Goal: Task Accomplishment & Management: Complete application form

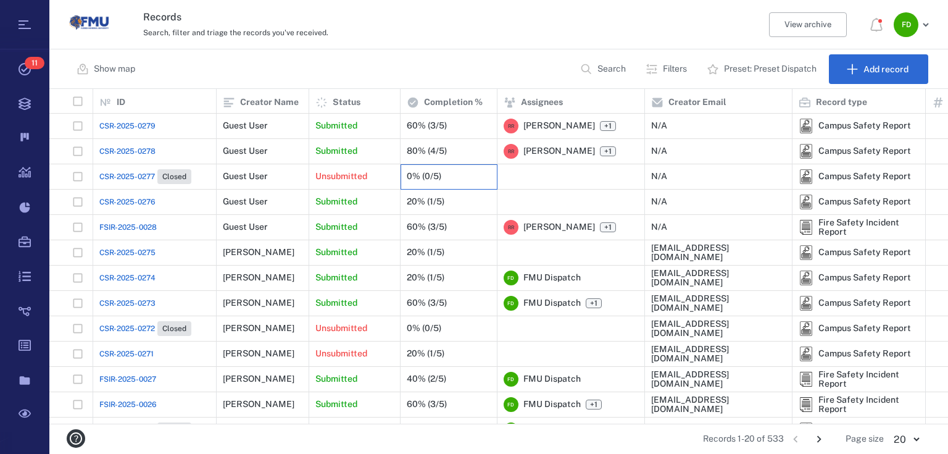
click at [451, 176] on div "0% (0/5)" at bounding box center [449, 176] width 84 height 25
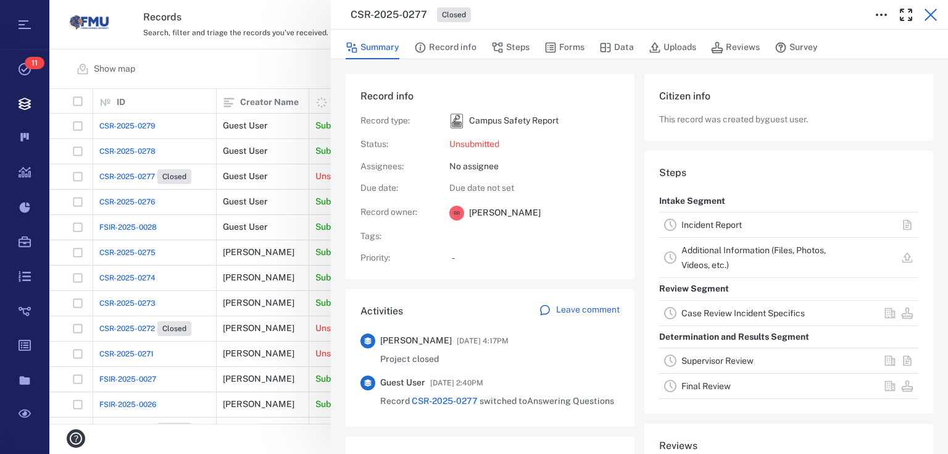
click at [933, 6] on button "button" at bounding box center [930, 14] width 25 height 25
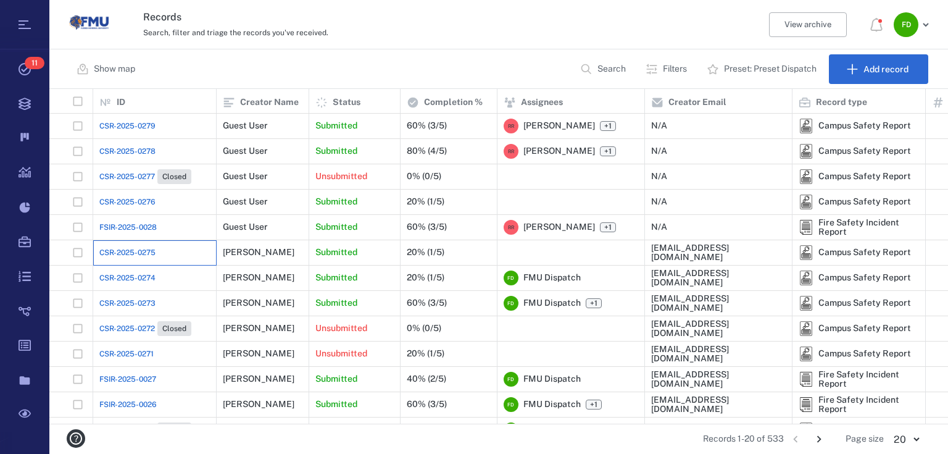
click at [95, 259] on div "CSR-2025-0275" at bounding box center [154, 252] width 123 height 25
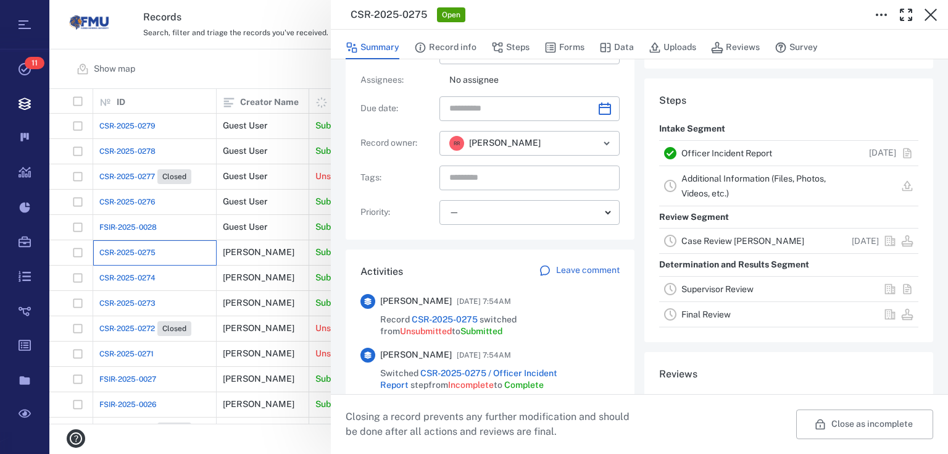
scroll to position [197, 0]
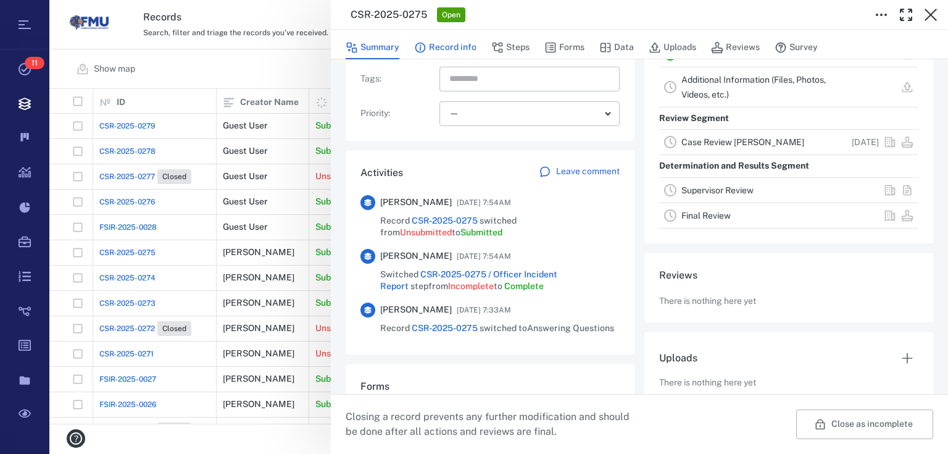
click at [459, 48] on button "Record info" at bounding box center [445, 47] width 62 height 23
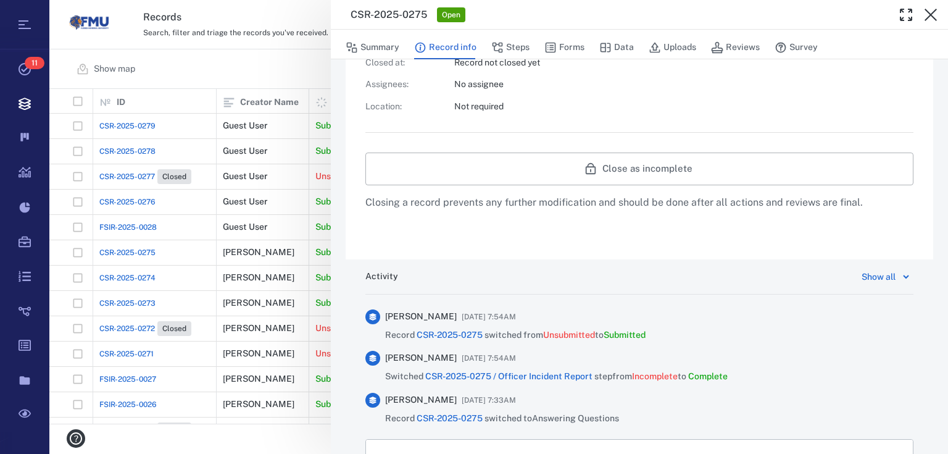
scroll to position [328, 0]
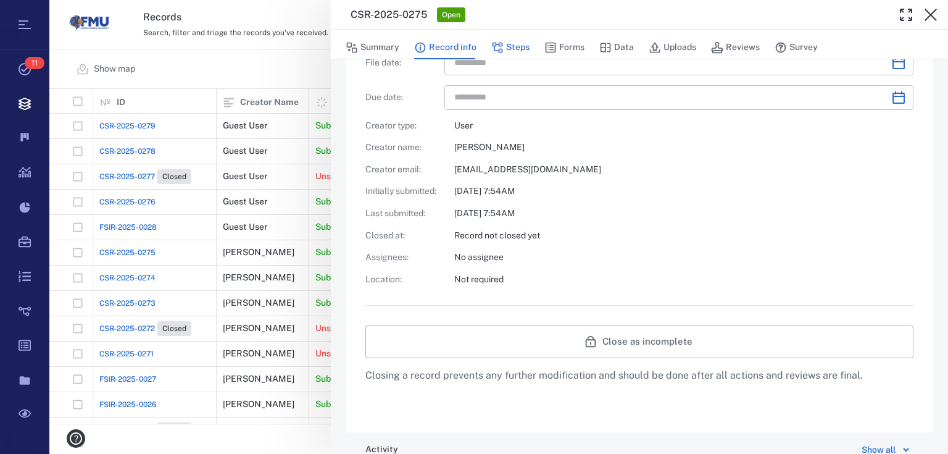
click at [516, 49] on button "Steps" at bounding box center [510, 47] width 38 height 23
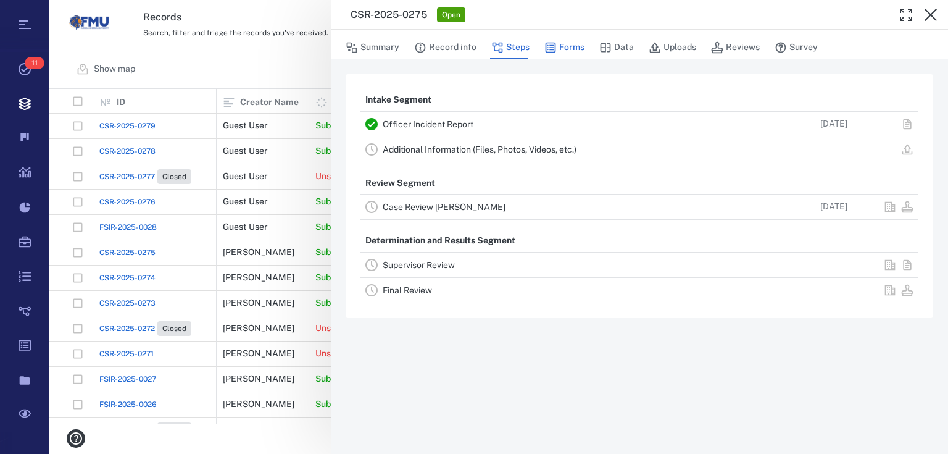
click at [563, 46] on button "Forms" at bounding box center [564, 47] width 40 height 23
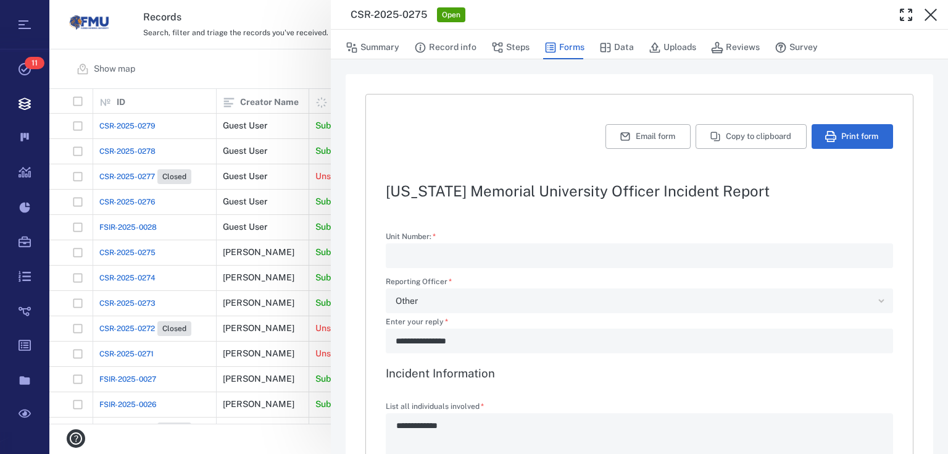
type textarea "*"
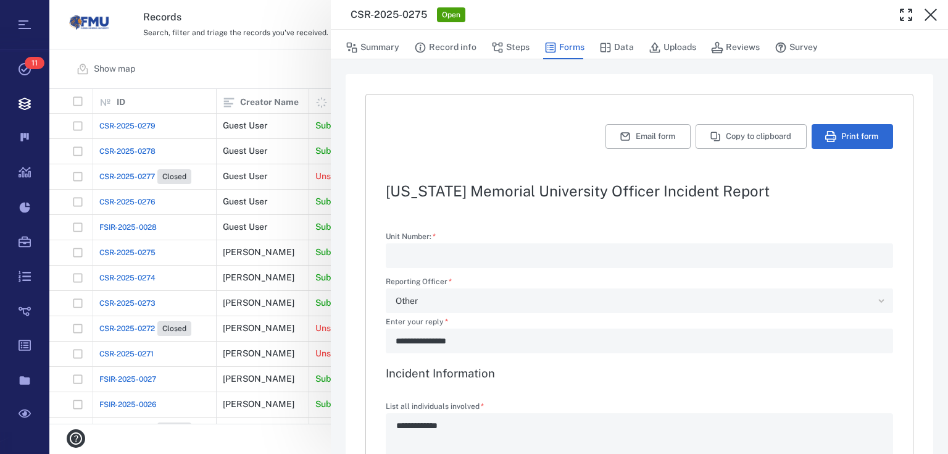
type textarea "*"
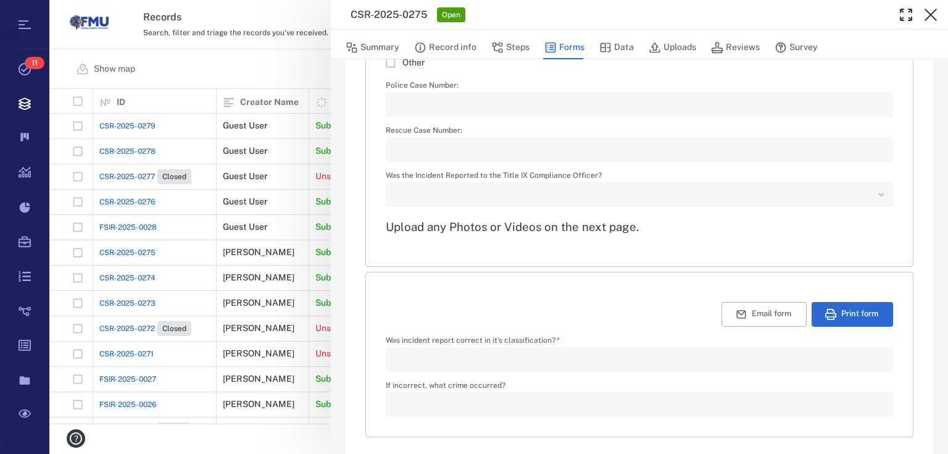
scroll to position [1925, 0]
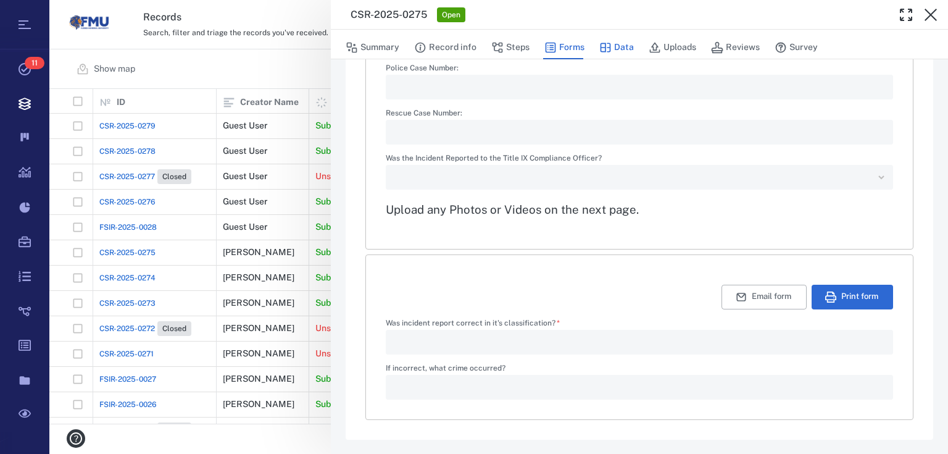
click at [621, 49] on button "Data" at bounding box center [616, 47] width 35 height 23
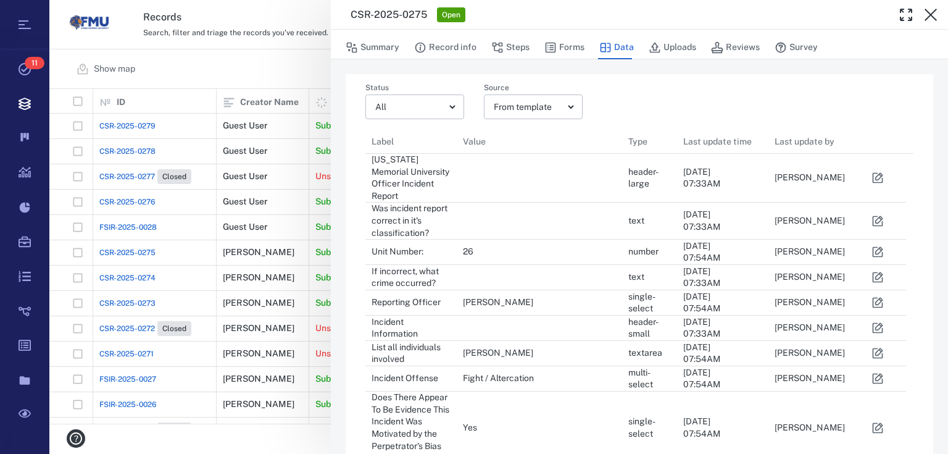
scroll to position [984, 533]
click at [630, 51] on button "Data" at bounding box center [616, 47] width 35 height 23
click at [694, 47] on div "Summary Record info Steps Forms Data Uploads Reviews Survey" at bounding box center [640, 47] width 588 height 25
click at [734, 45] on button "Reviews" at bounding box center [735, 47] width 49 height 23
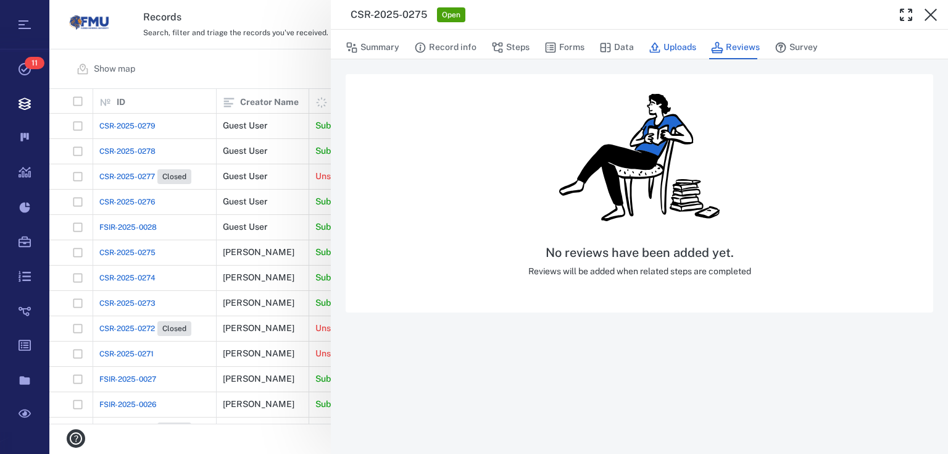
click at [662, 51] on button "Uploads" at bounding box center [673, 47] width 48 height 23
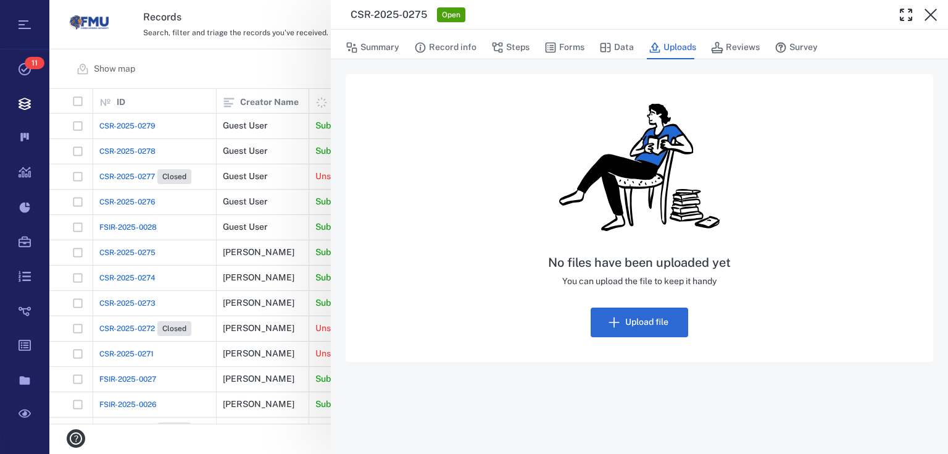
click at [586, 45] on div "Summary Record info Steps Forms Data Uploads Reviews Survey" at bounding box center [640, 47] width 588 height 25
click at [614, 47] on button "Data" at bounding box center [616, 47] width 35 height 23
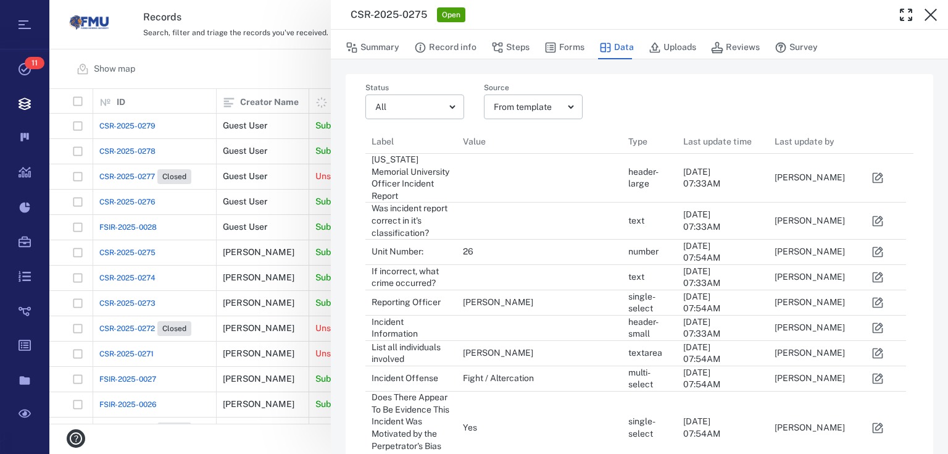
scroll to position [984, 533]
click at [716, 52] on icon "button" at bounding box center [717, 47] width 12 height 12
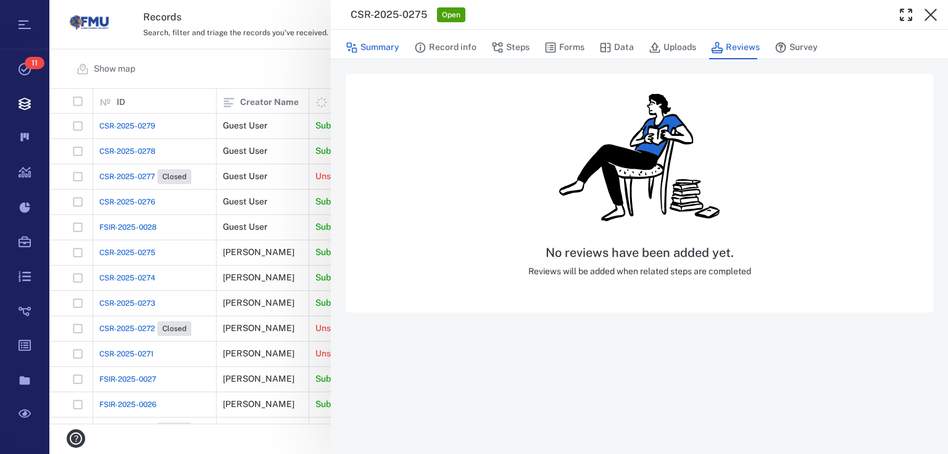
click at [362, 55] on button "Summary" at bounding box center [373, 47] width 54 height 23
click at [389, 48] on button "Summary" at bounding box center [373, 47] width 54 height 23
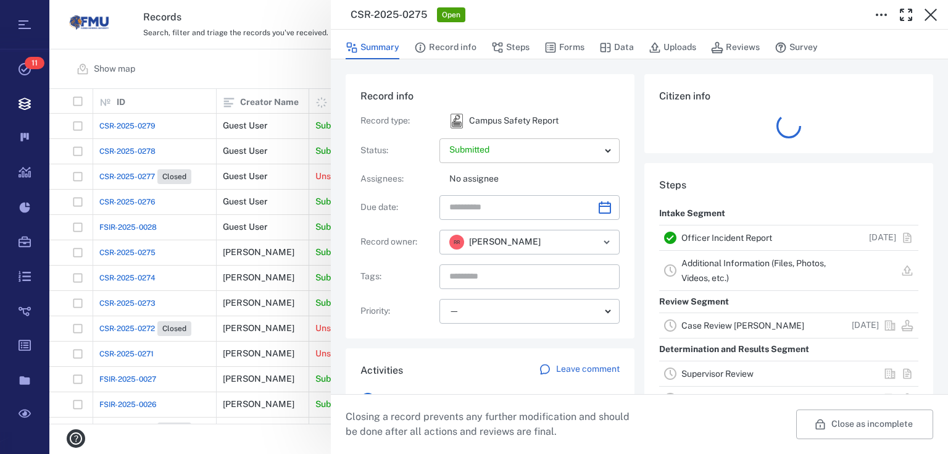
click at [605, 151] on body "Tasks 11 Records Boards Dashboard Reports Record types Guide steps Rules Form b…" at bounding box center [474, 227] width 948 height 454
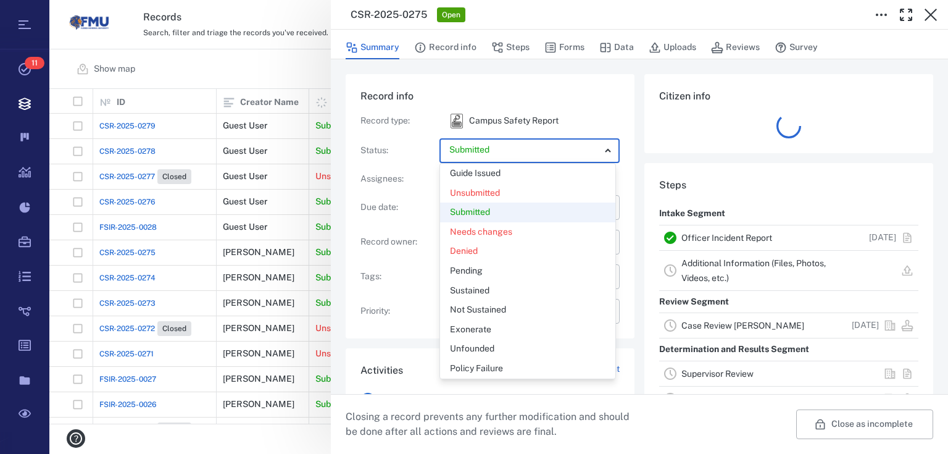
click at [605, 151] on div at bounding box center [474, 227] width 948 height 454
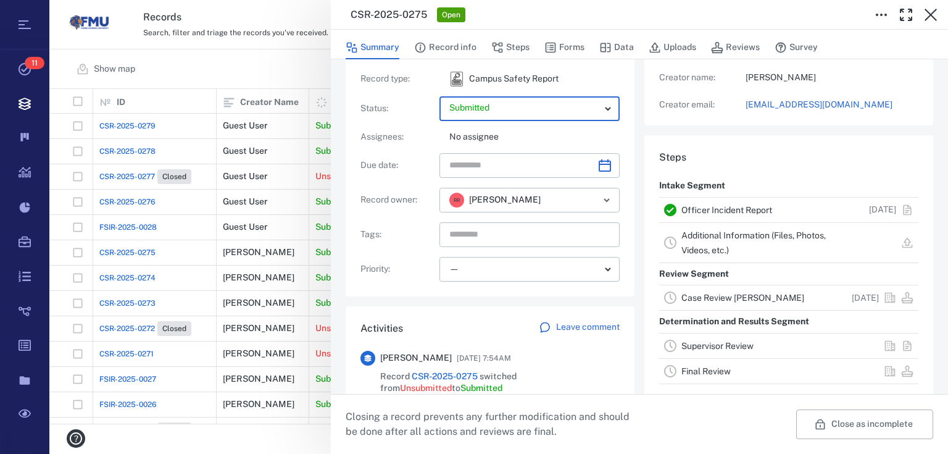
scroll to position [35, 0]
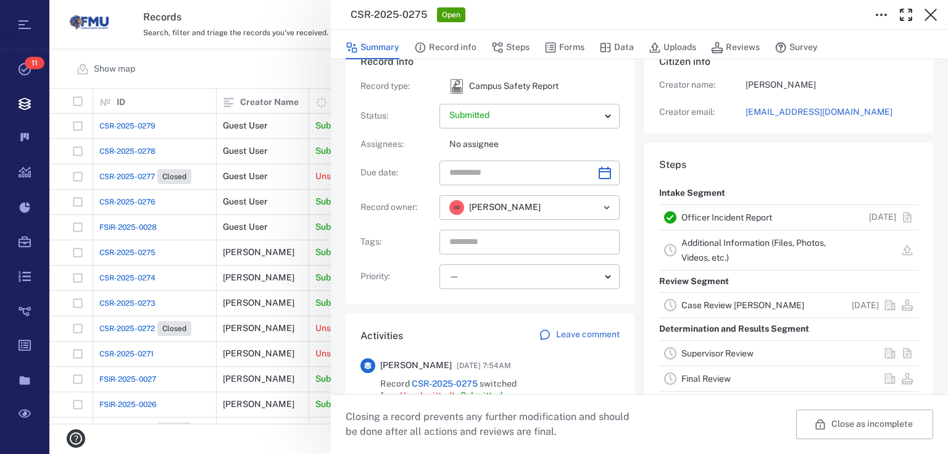
click at [756, 309] on link "Case Review [PERSON_NAME]" at bounding box center [742, 305] width 123 height 10
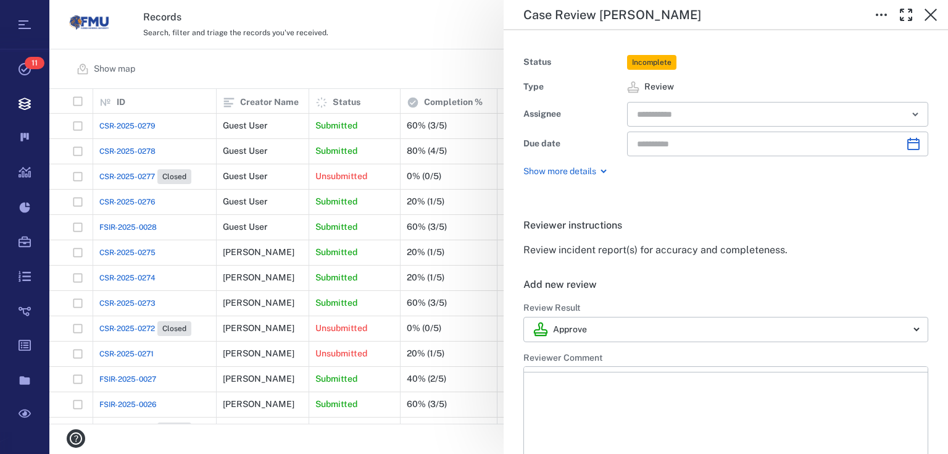
type input "**********"
click at [908, 114] on icon "Open" at bounding box center [915, 114] width 15 height 15
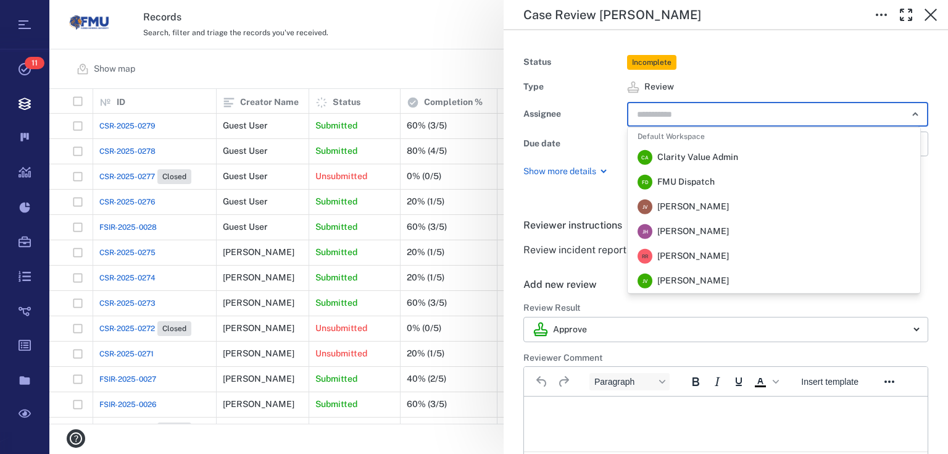
click at [673, 181] on span "FMU Dispatch" at bounding box center [685, 182] width 57 height 12
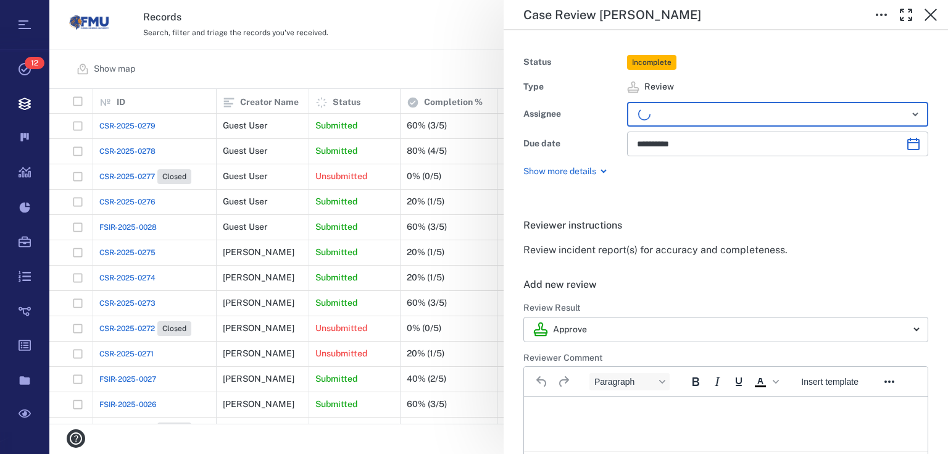
click at [582, 422] on html at bounding box center [726, 411] width 404 height 31
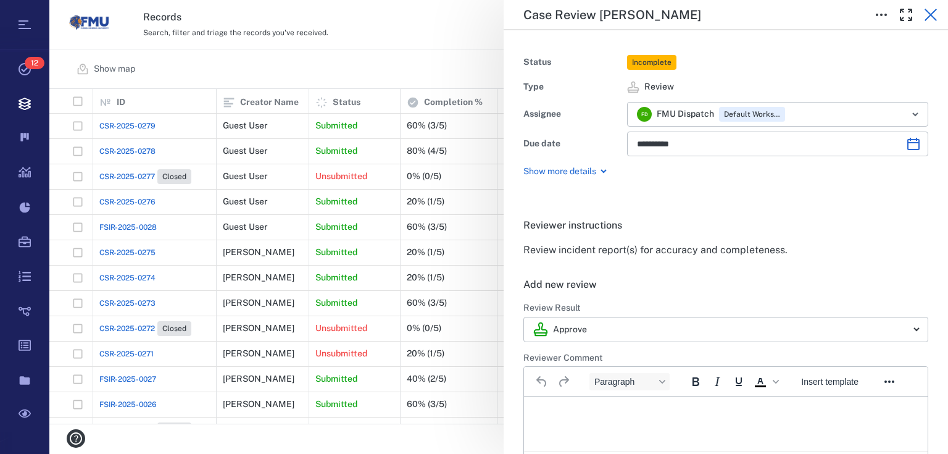
click at [926, 12] on icon "button" at bounding box center [930, 14] width 15 height 15
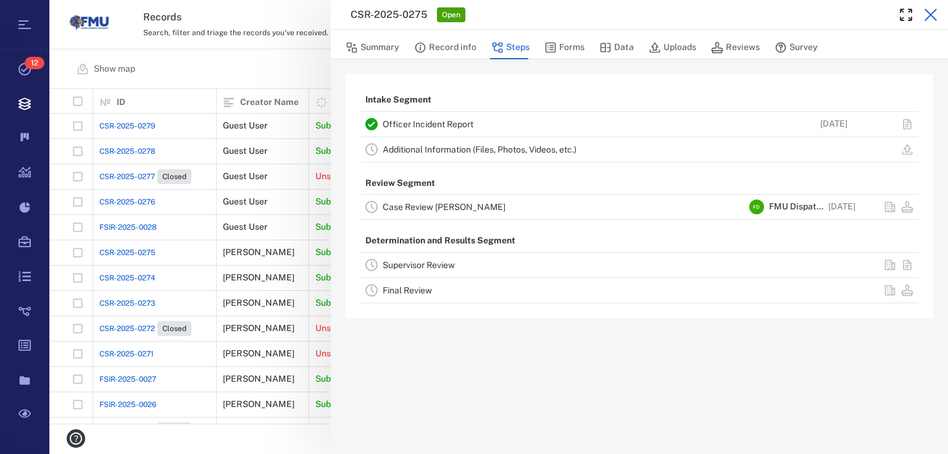
click at [926, 12] on icon "button" at bounding box center [930, 14] width 15 height 15
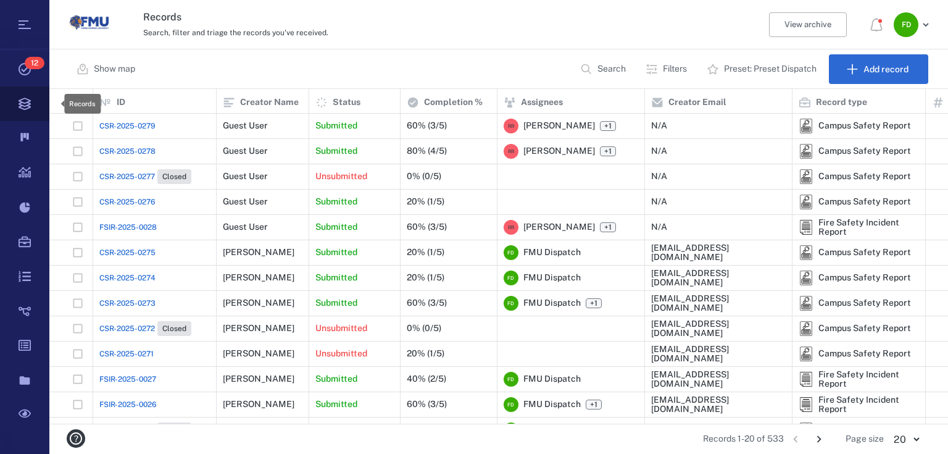
click at [25, 103] on icon at bounding box center [25, 104] width 12 height 12
click at [27, 109] on icon at bounding box center [24, 103] width 49 height 35
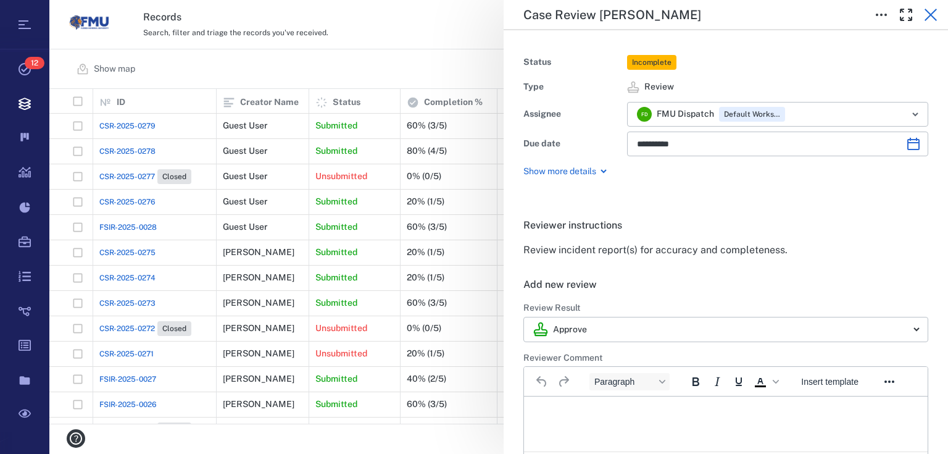
click at [931, 17] on icon "button" at bounding box center [930, 14] width 15 height 15
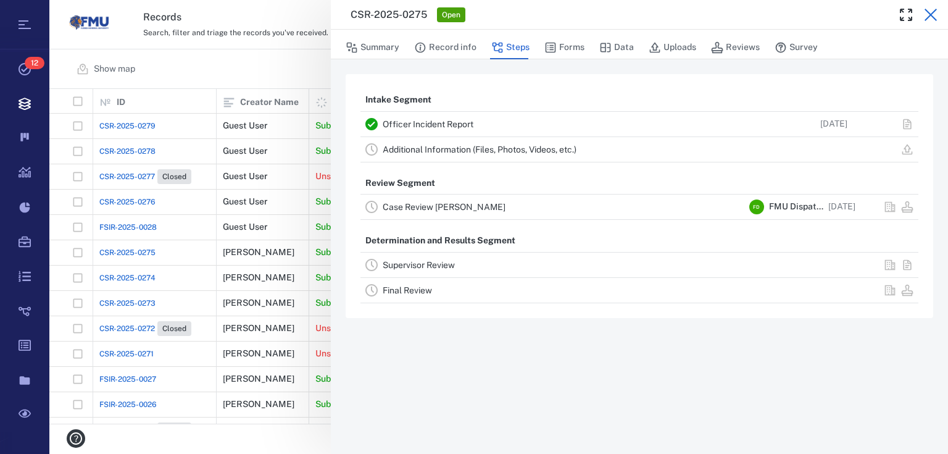
click at [931, 15] on icon "button" at bounding box center [931, 15] width 12 height 12
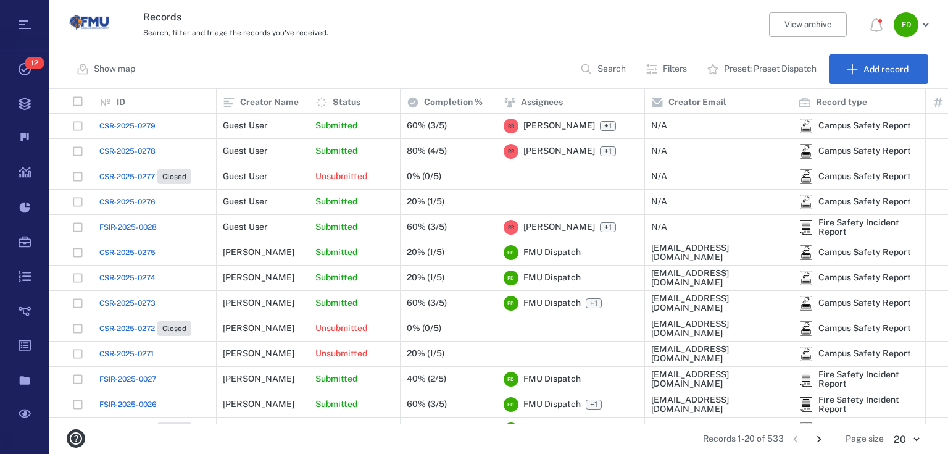
click at [128, 123] on span "CSR-2025-0279" at bounding box center [127, 125] width 56 height 11
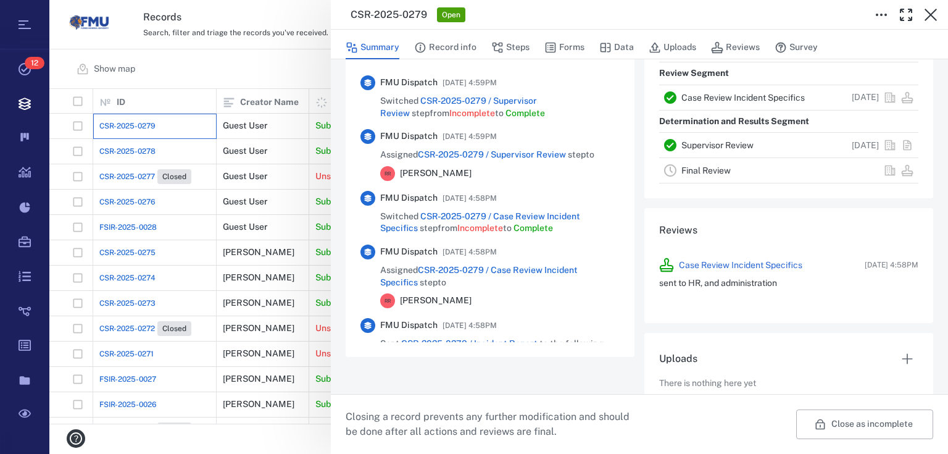
scroll to position [348, 0]
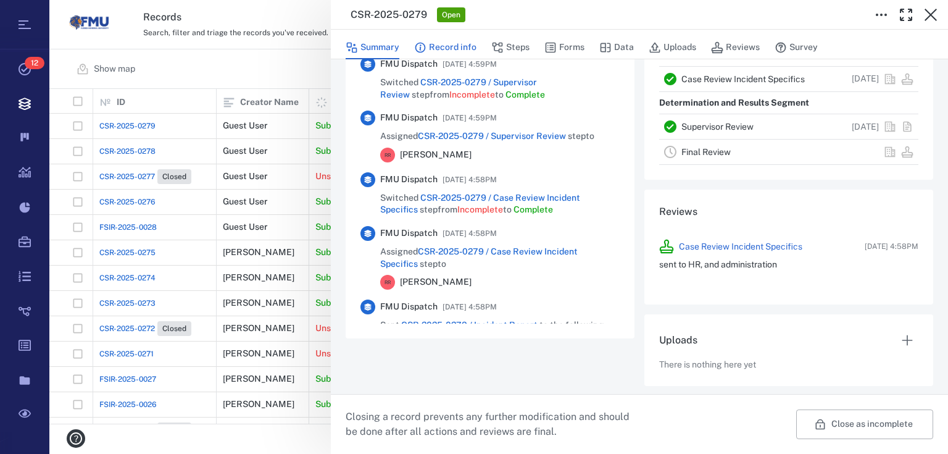
click at [466, 49] on button "Record info" at bounding box center [445, 47] width 62 height 23
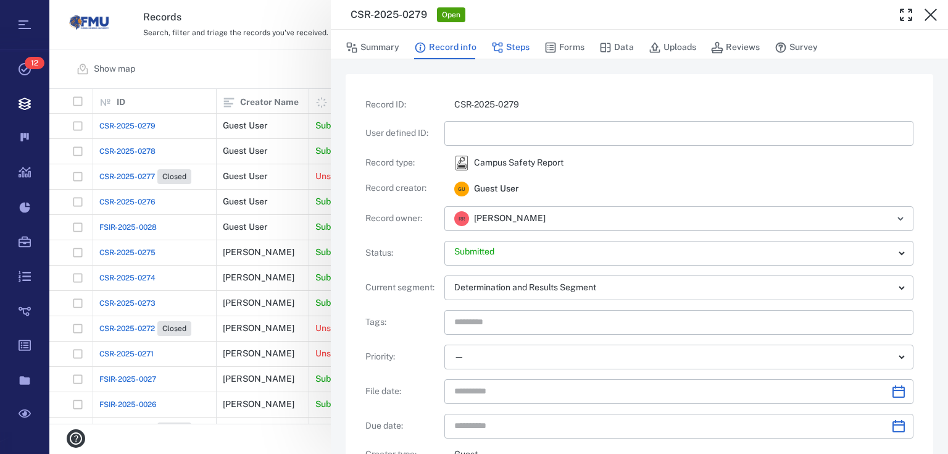
click at [511, 50] on button "Steps" at bounding box center [510, 47] width 38 height 23
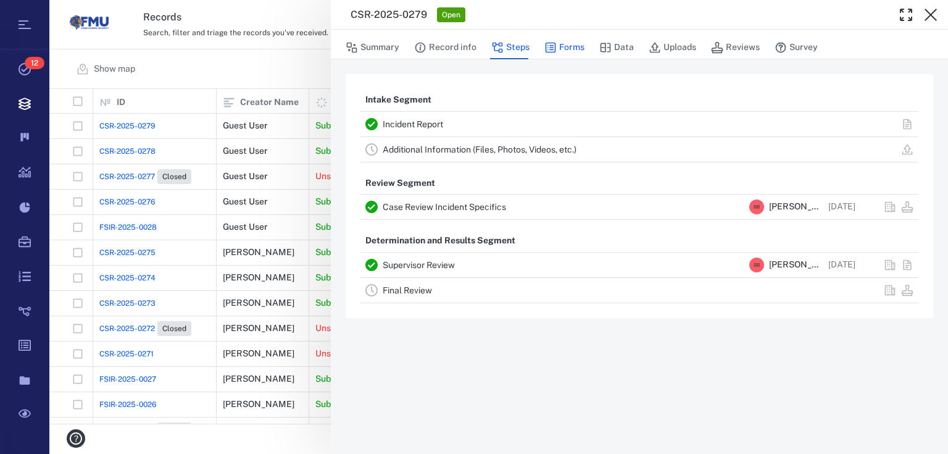
click at [558, 49] on button "Forms" at bounding box center [564, 47] width 40 height 23
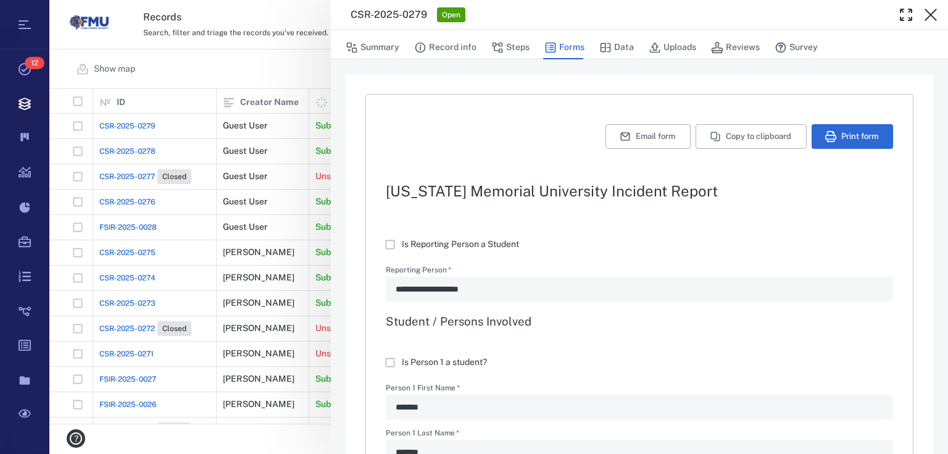
type textarea "*"
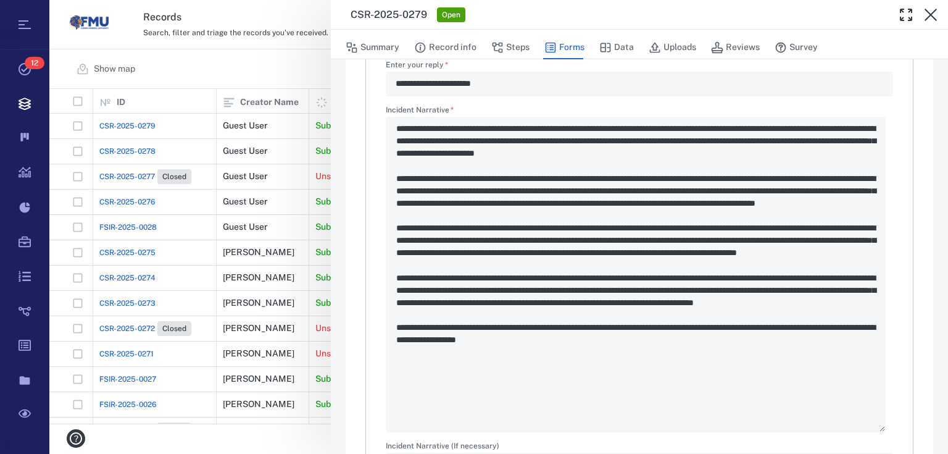
scroll to position [1679, 0]
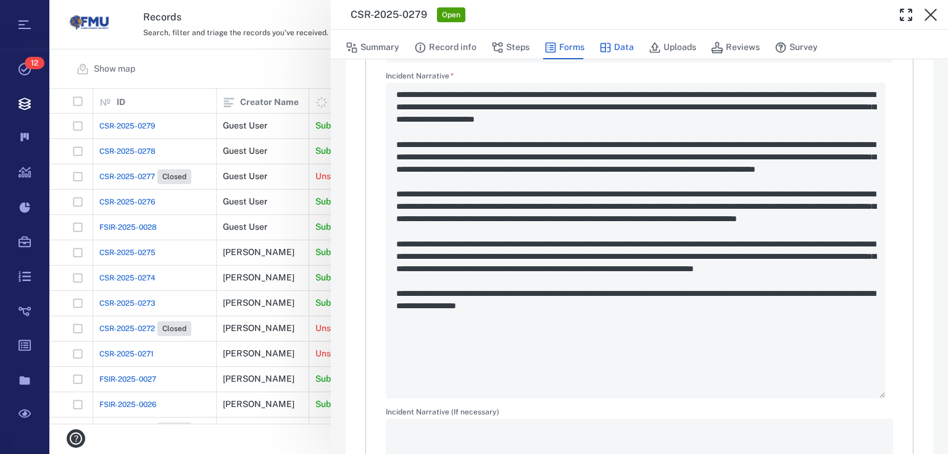
click at [615, 42] on button "Data" at bounding box center [616, 47] width 35 height 23
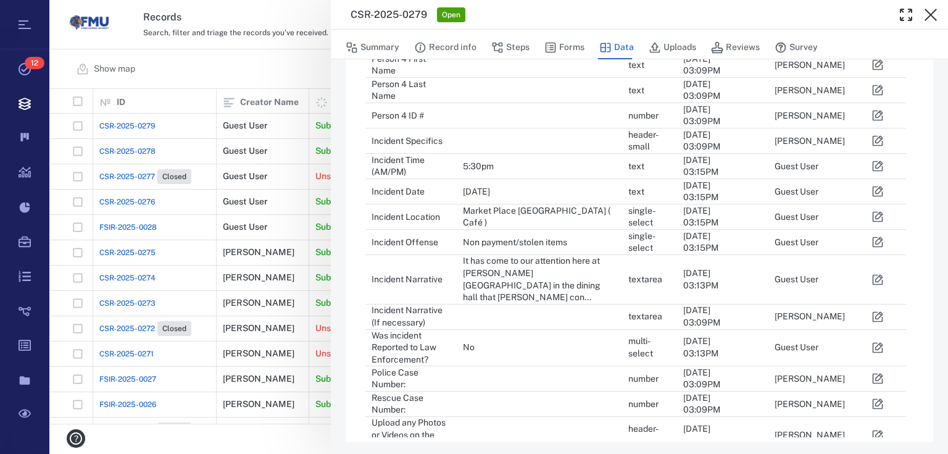
scroll to position [757, 0]
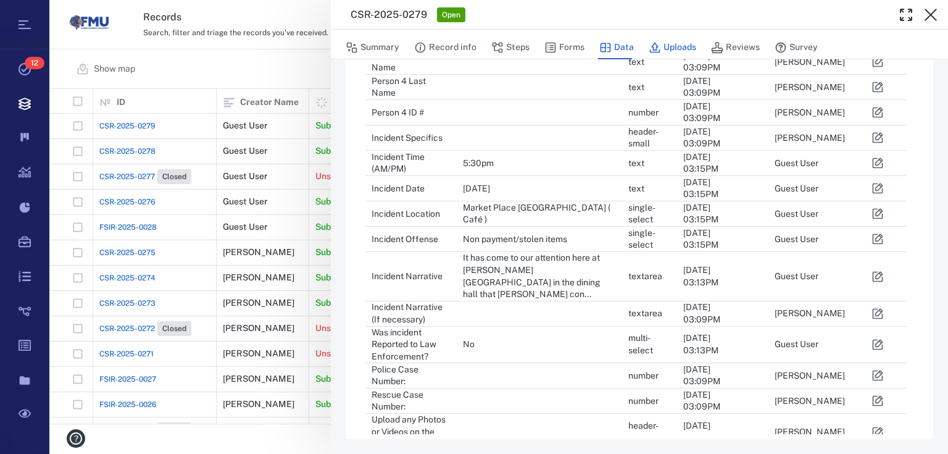
click at [665, 41] on button "Uploads" at bounding box center [673, 47] width 48 height 23
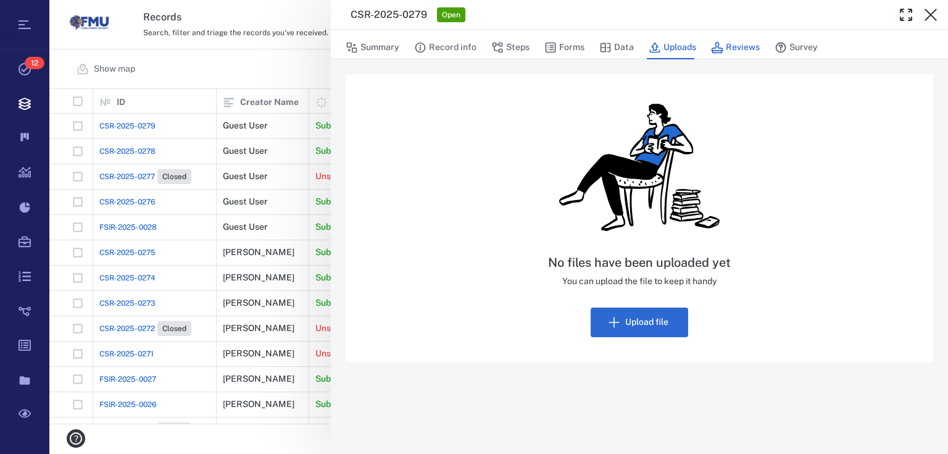
click at [750, 42] on button "Reviews" at bounding box center [735, 47] width 49 height 23
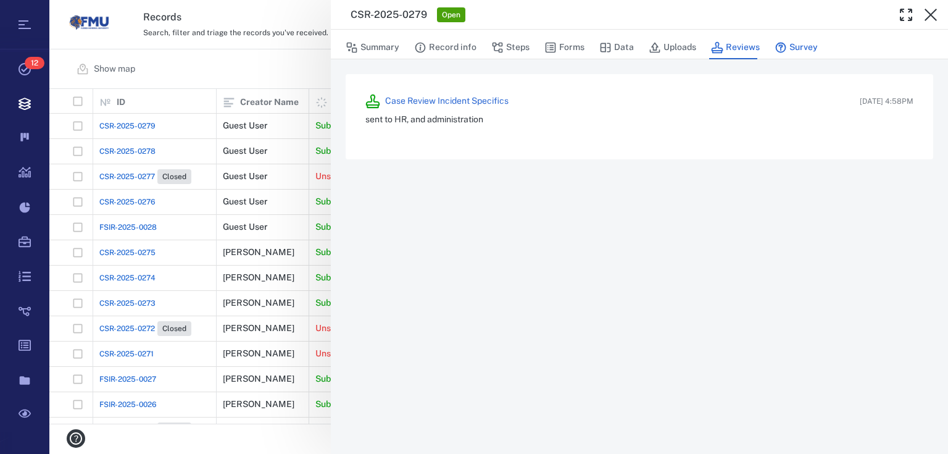
click at [804, 45] on button "Survey" at bounding box center [796, 47] width 43 height 23
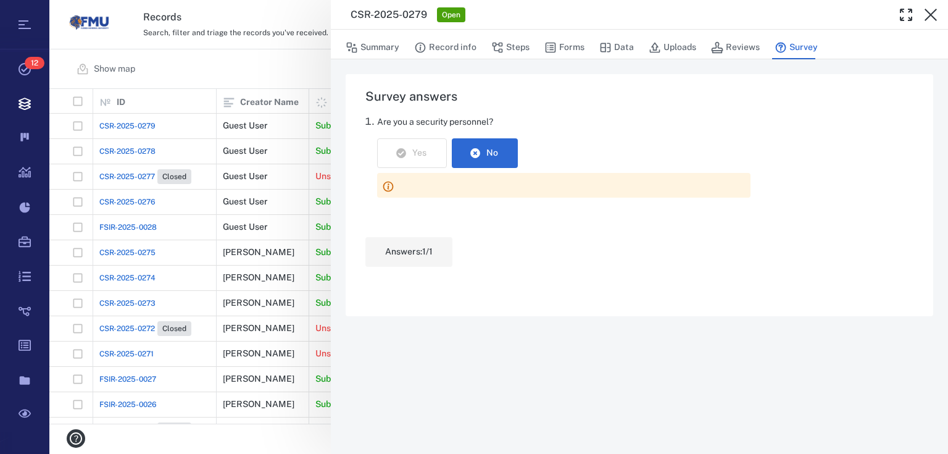
click at [234, 57] on div "CSR-2025-0279 Open Summary Record info Steps Forms Data Uploads Reviews Survey …" at bounding box center [498, 227] width 899 height 454
